Goal: Ask a question

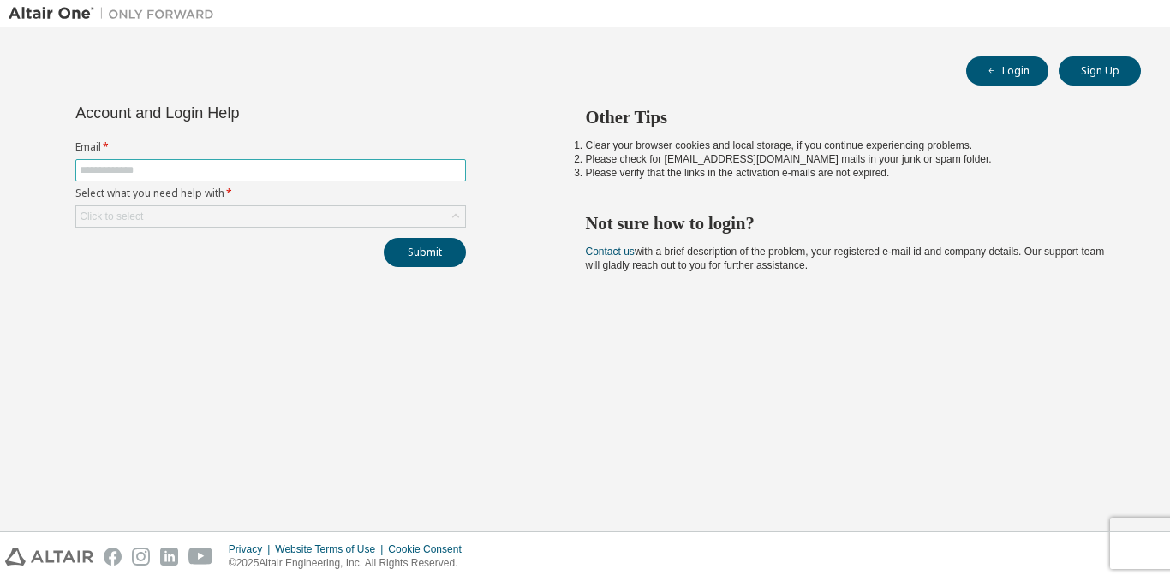
click at [367, 173] on input "text" at bounding box center [271, 171] width 382 height 14
type input "**********"
click at [236, 218] on div "Click to select" at bounding box center [270, 216] width 389 height 21
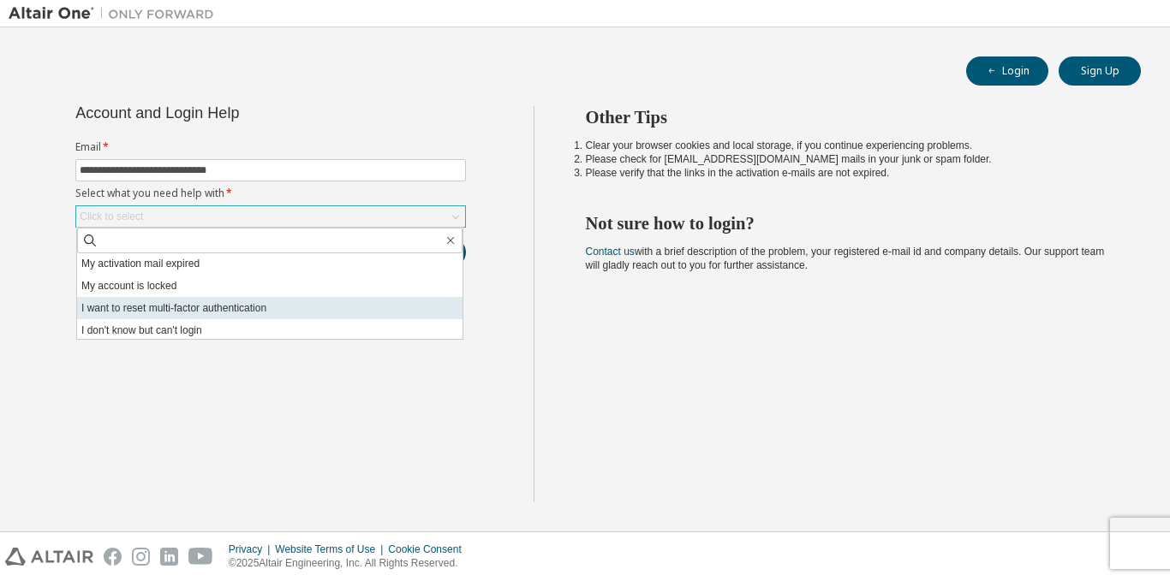
scroll to position [48, 0]
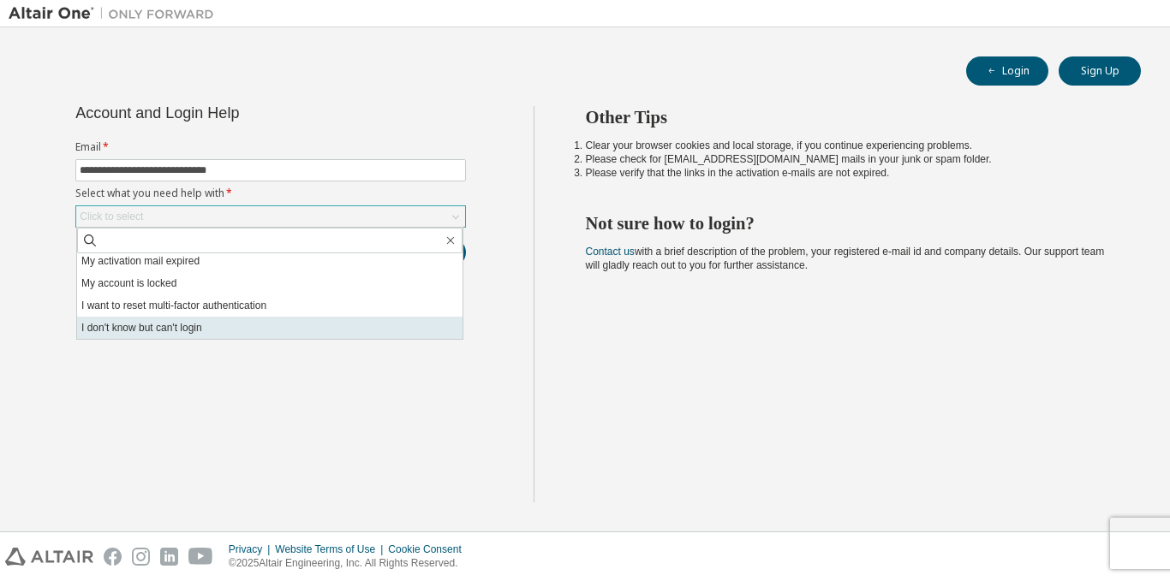
click at [126, 325] on li "I don't know but can't login" at bounding box center [269, 328] width 385 height 22
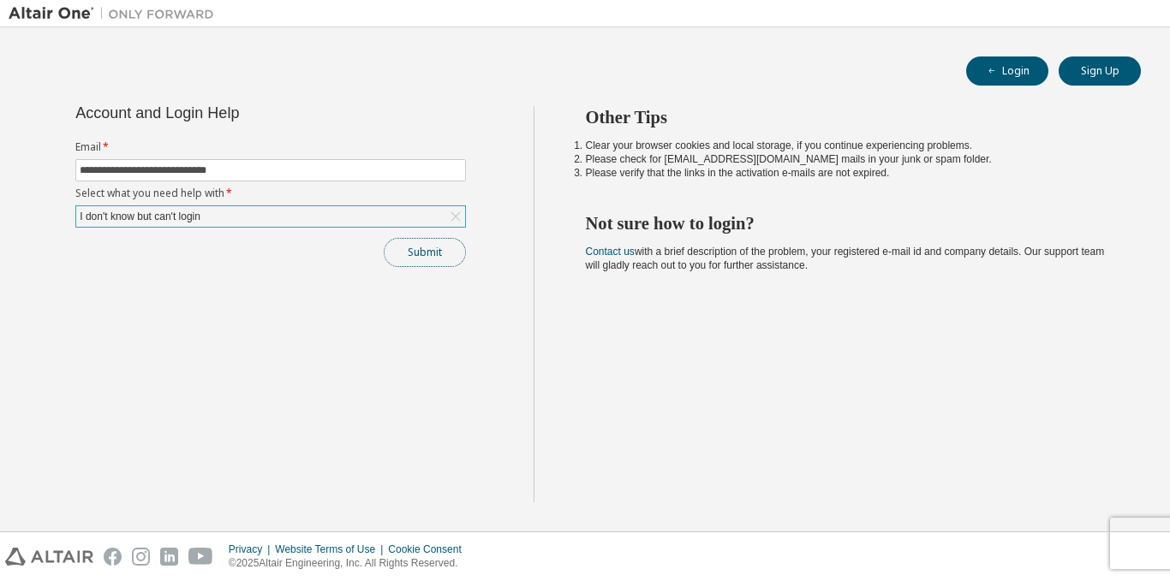
click at [428, 255] on button "Submit" at bounding box center [425, 252] width 82 height 29
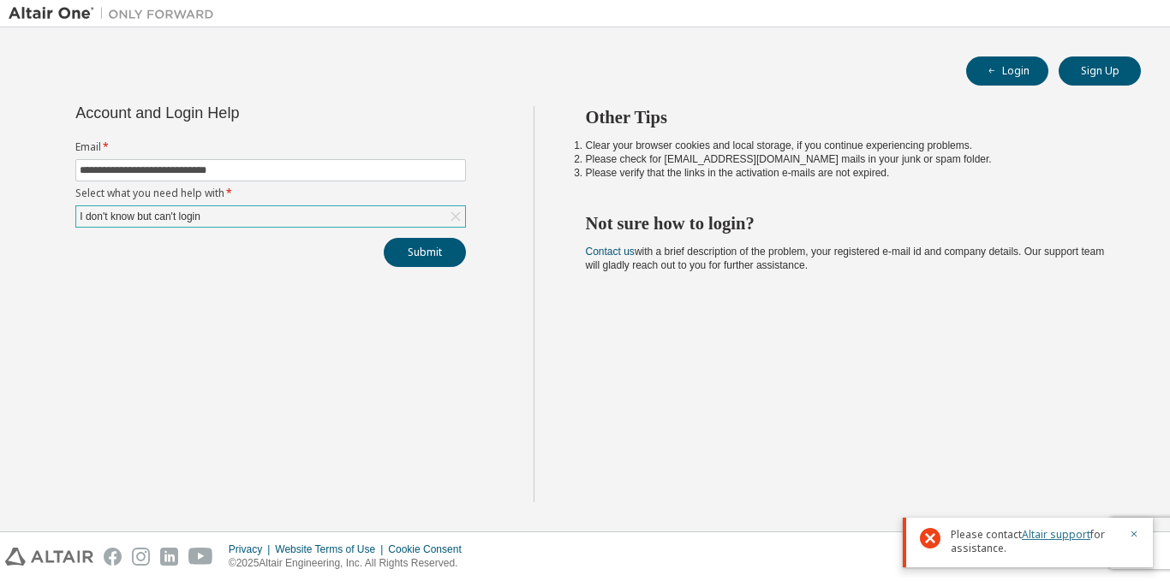
click at [1057, 533] on link "Altair support" at bounding box center [1056, 535] width 69 height 15
click at [840, 336] on div "Other Tips Clear your browser cookies and local storage, if you continue experi…" at bounding box center [848, 304] width 629 height 397
click at [599, 254] on link "Contact us" at bounding box center [610, 252] width 49 height 12
click at [842, 331] on div "Other Tips Clear your browser cookies and local storage, if you continue experi…" at bounding box center [848, 304] width 629 height 397
click at [1131, 531] on icon "button" at bounding box center [1134, 534] width 10 height 10
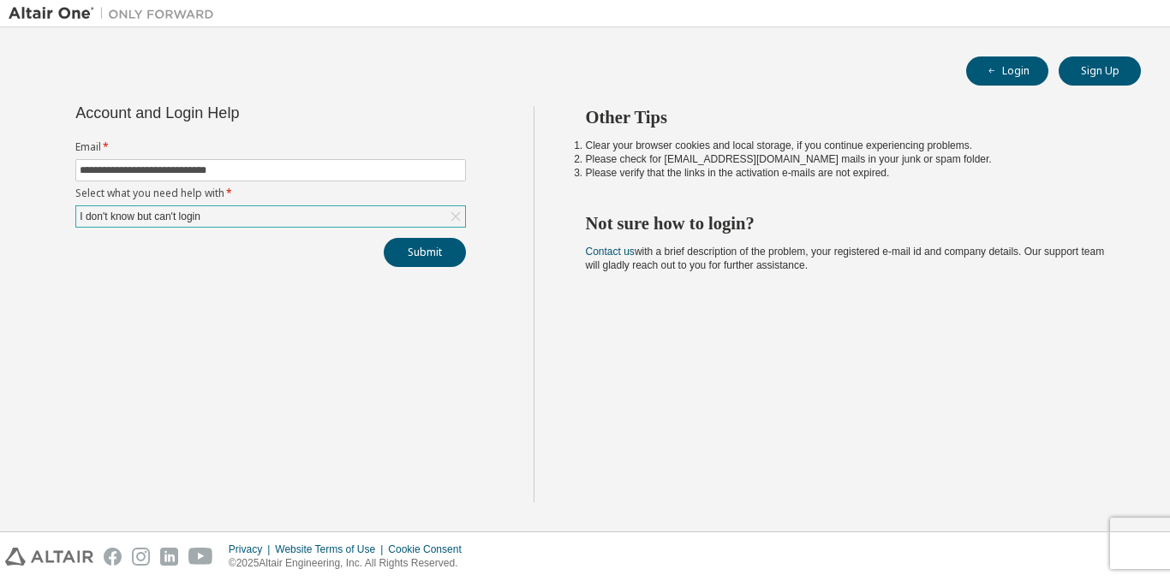
click at [501, 346] on div "**********" at bounding box center [271, 304] width 525 height 397
